Goal: Obtain resource: Obtain resource

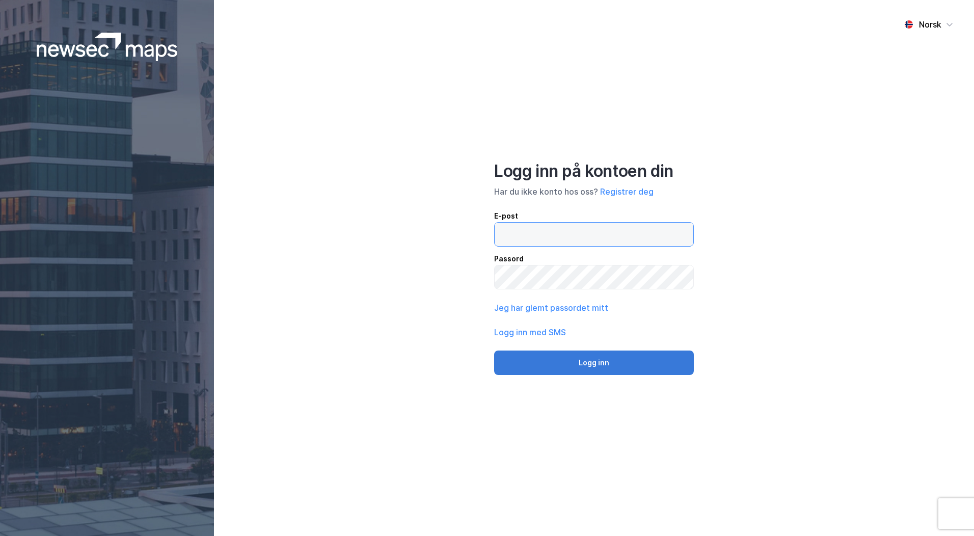
type input "[PERSON_NAME][EMAIL_ADDRESS][DOMAIN_NAME]"
click at [597, 372] on button "Logg inn" at bounding box center [594, 363] width 200 height 24
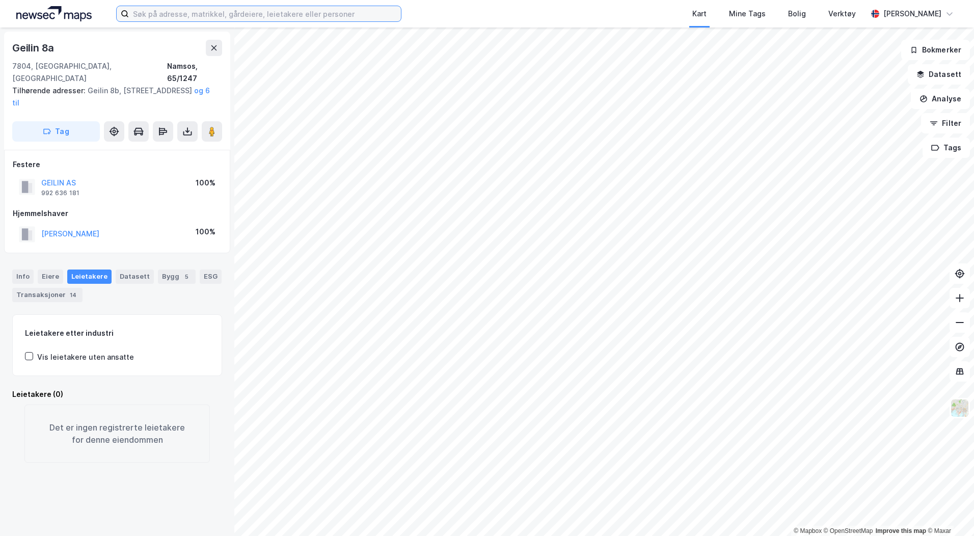
click at [266, 11] on input at bounding box center [265, 13] width 272 height 15
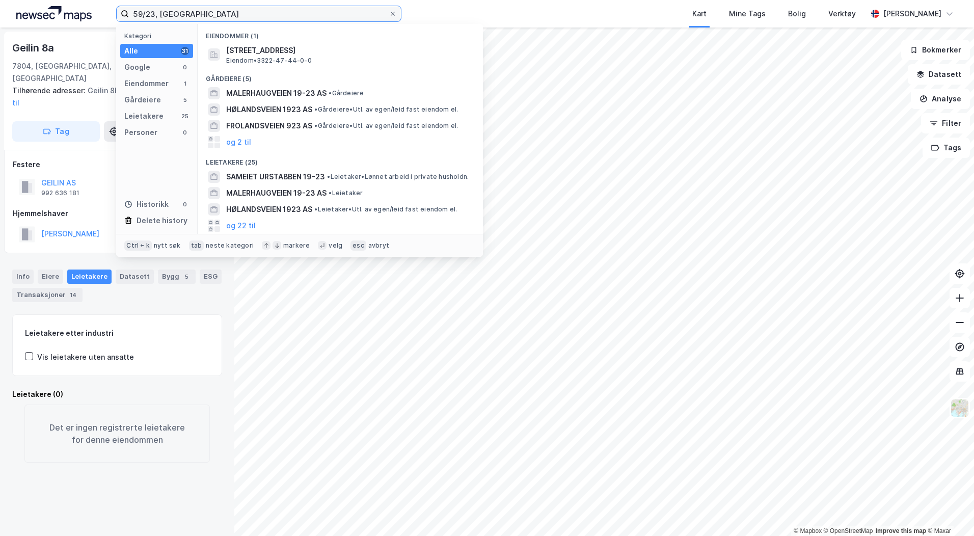
type input "59/23, [GEOGRAPHIC_DATA]"
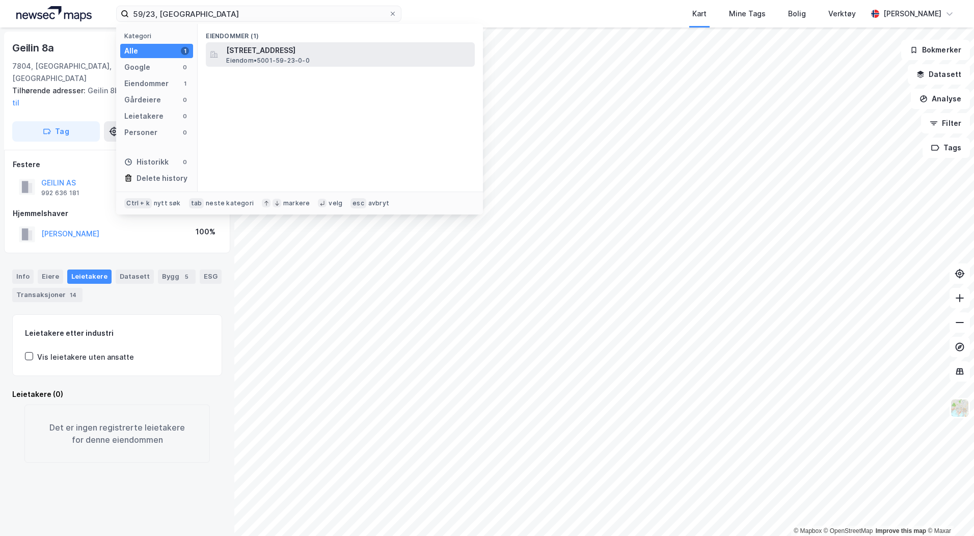
click at [258, 46] on span "[STREET_ADDRESS]" at bounding box center [348, 50] width 245 height 12
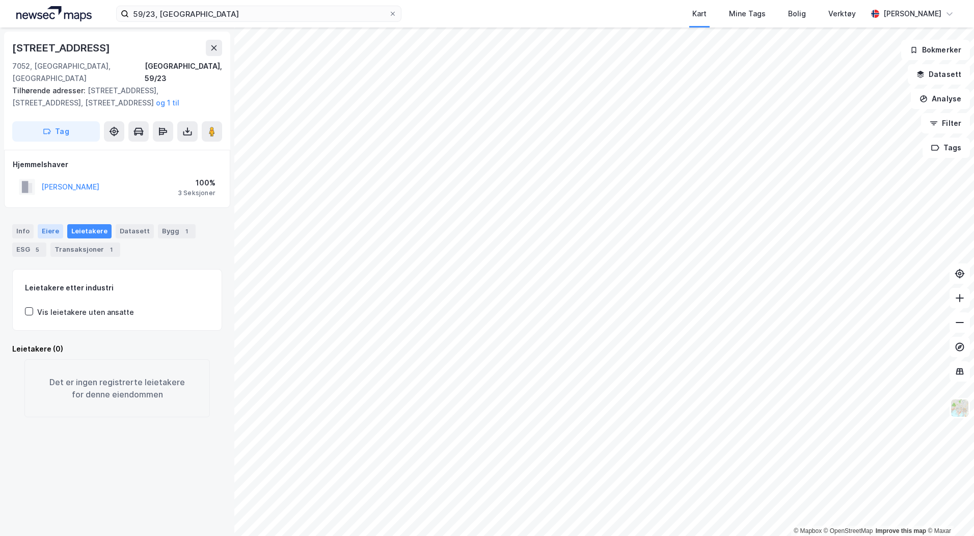
click at [50, 224] on div "Eiere" at bounding box center [50, 231] width 25 height 14
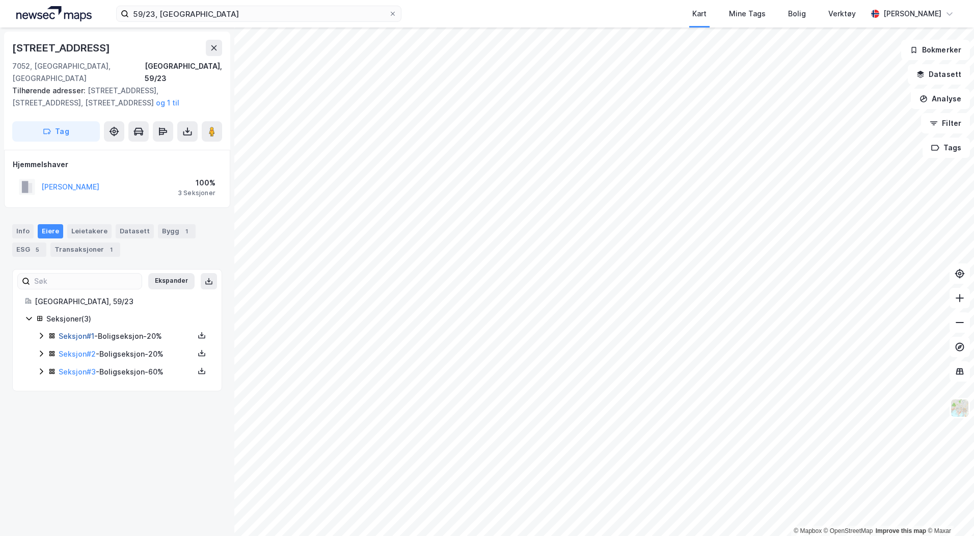
click at [75, 332] on link "Seksjon # 1" at bounding box center [77, 336] width 36 height 9
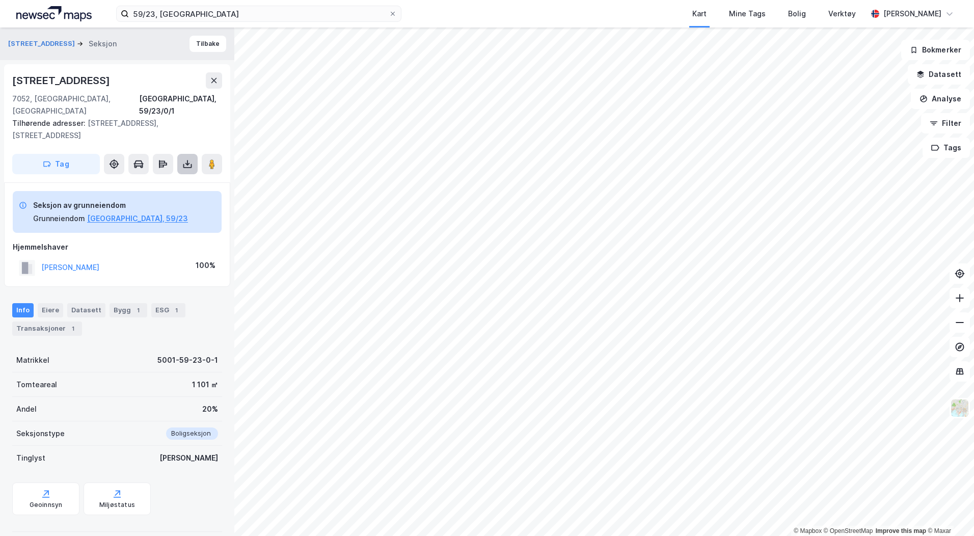
click at [186, 159] on icon at bounding box center [187, 164] width 10 height 10
click at [170, 176] on div "Last ned grunnbok" at bounding box center [143, 184] width 109 height 16
click at [211, 84] on icon at bounding box center [214, 80] width 8 height 8
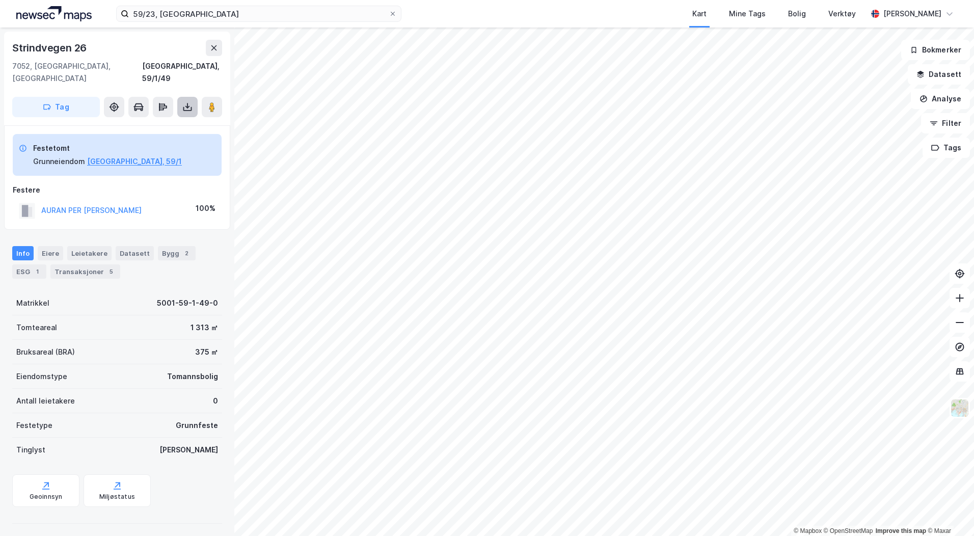
click at [189, 107] on icon at bounding box center [187, 109] width 9 height 4
click at [177, 119] on div "Last ned grunnbok" at bounding box center [143, 127] width 109 height 16
